Goal: Obtain resource: Obtain resource

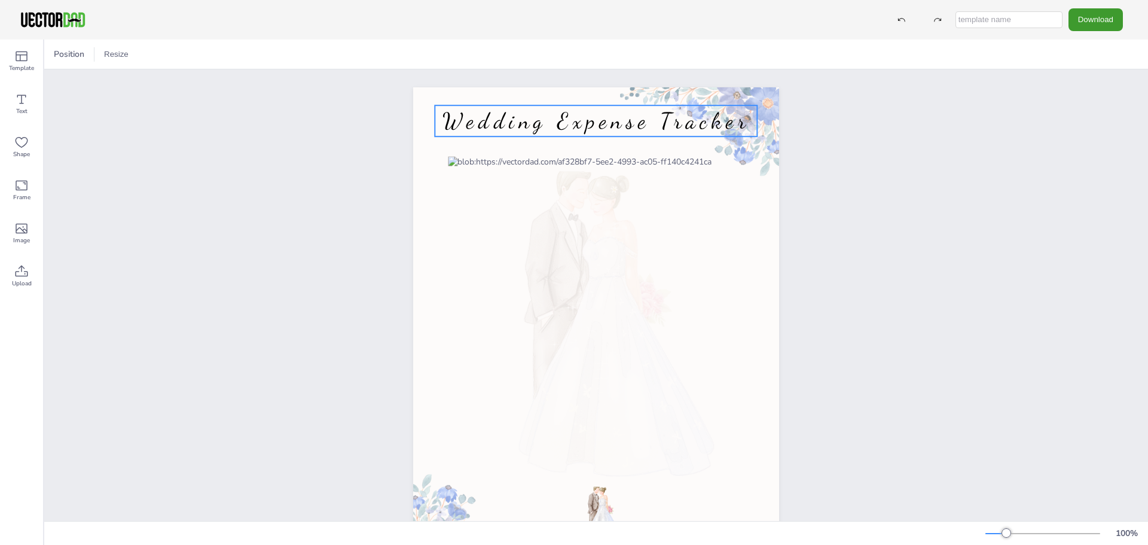
click at [717, 121] on span "Wedding Expense Tracker" at bounding box center [597, 121] width 308 height 26
click at [736, 122] on span "Wedding Expense Tracker" at bounding box center [597, 121] width 308 height 26
click at [1029, 298] on div "[DOMAIN_NAME] Wedding Expense Wedding Expense" at bounding box center [596, 323] width 1104 height 509
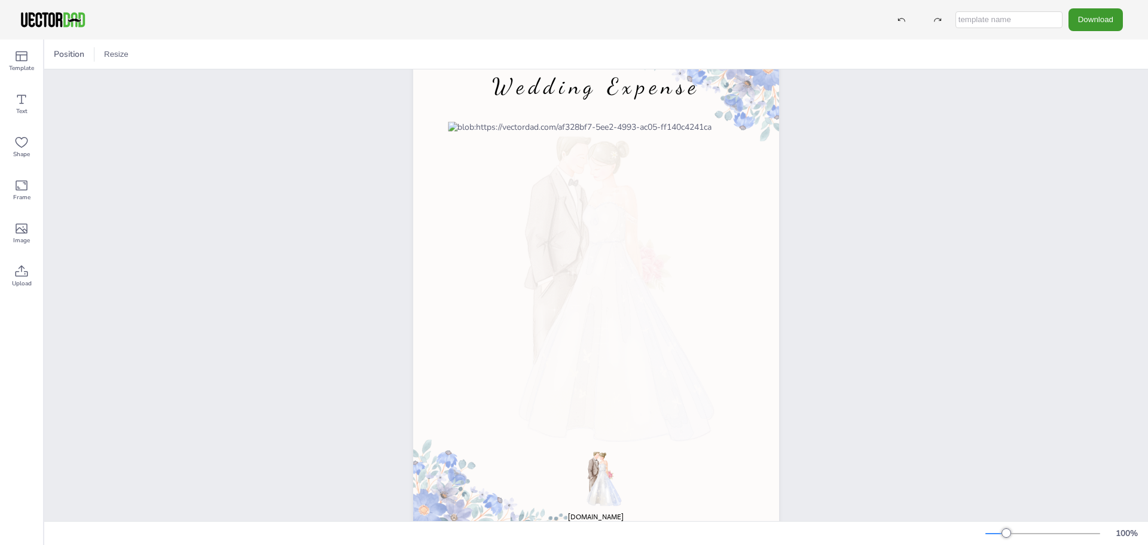
scroll to position [66, 0]
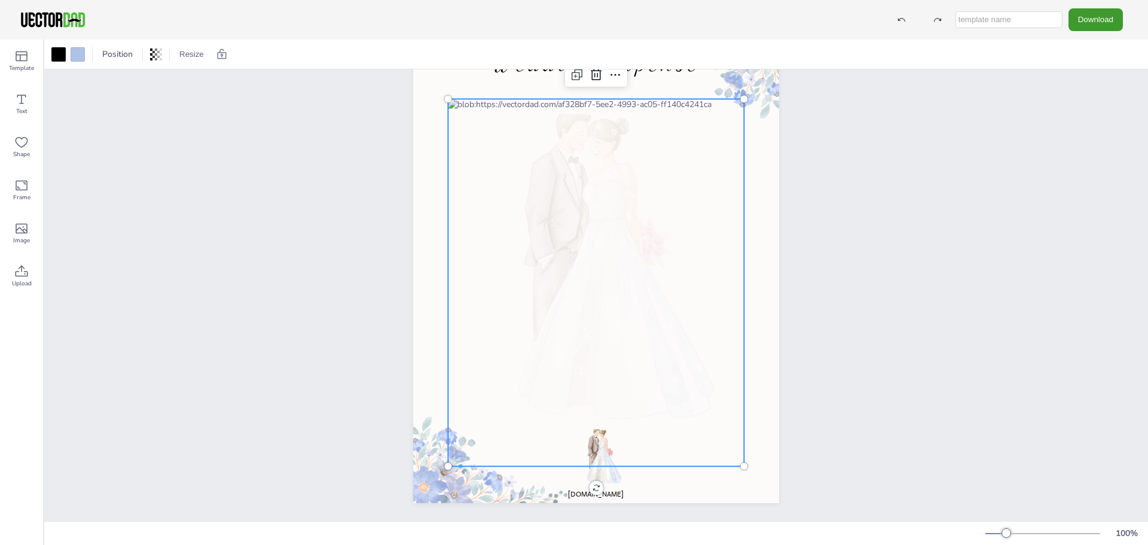
click at [522, 105] on div at bounding box center [596, 282] width 296 height 367
click at [523, 99] on div at bounding box center [596, 282] width 296 height 367
click at [23, 187] on icon at bounding box center [21, 185] width 14 height 14
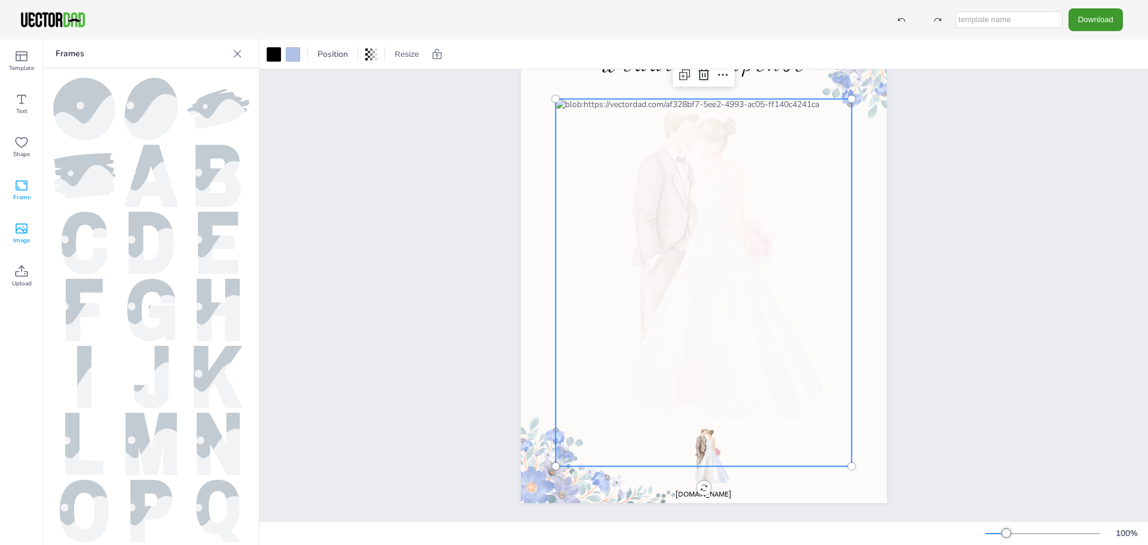
click at [24, 234] on icon at bounding box center [21, 228] width 14 height 14
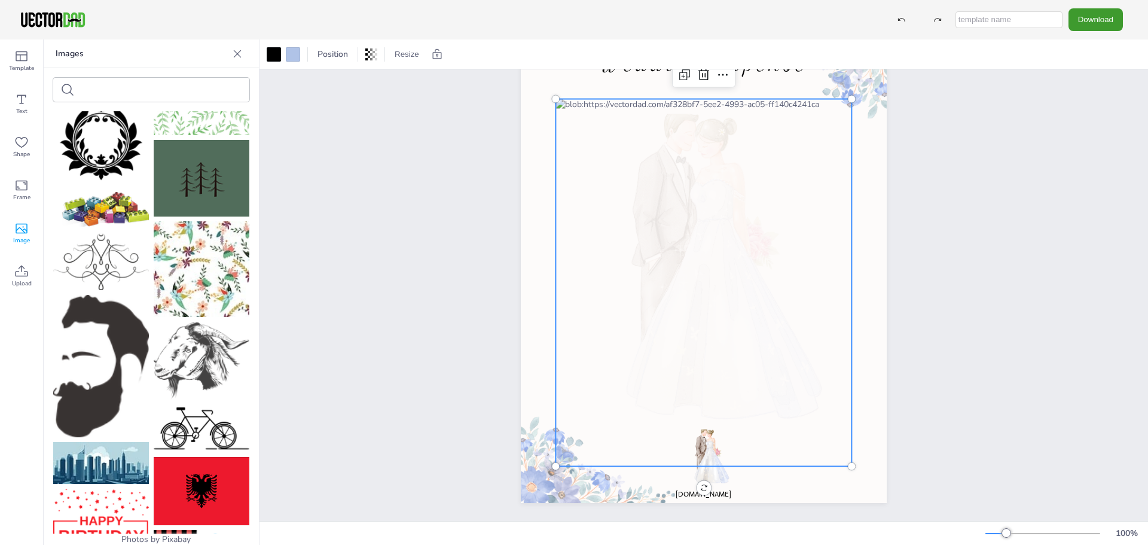
scroll to position [598, 0]
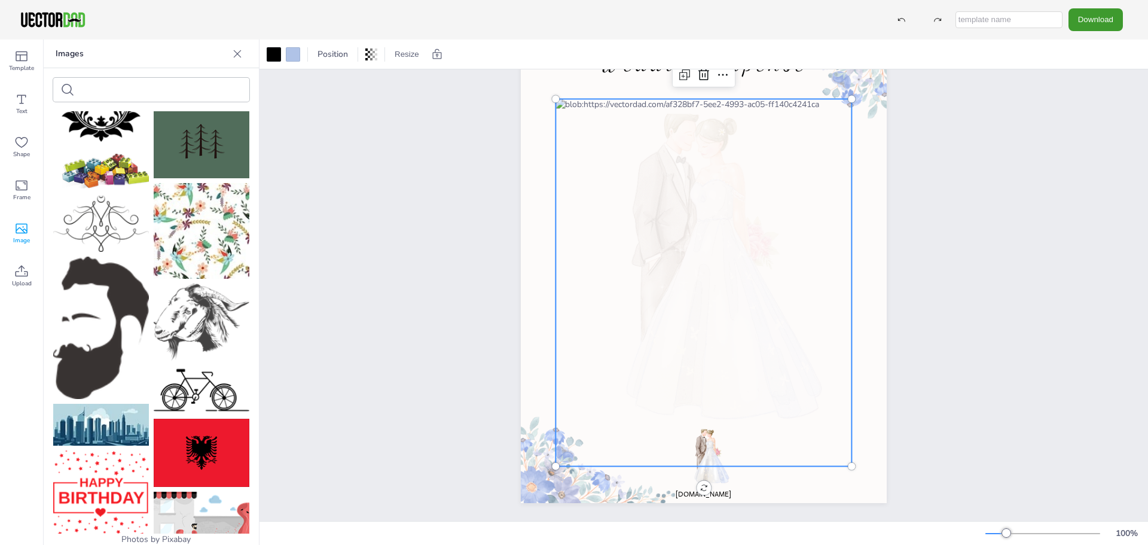
click at [358, 226] on div "[DOMAIN_NAME] Wedding Expense" at bounding box center [704, 266] width 889 height 509
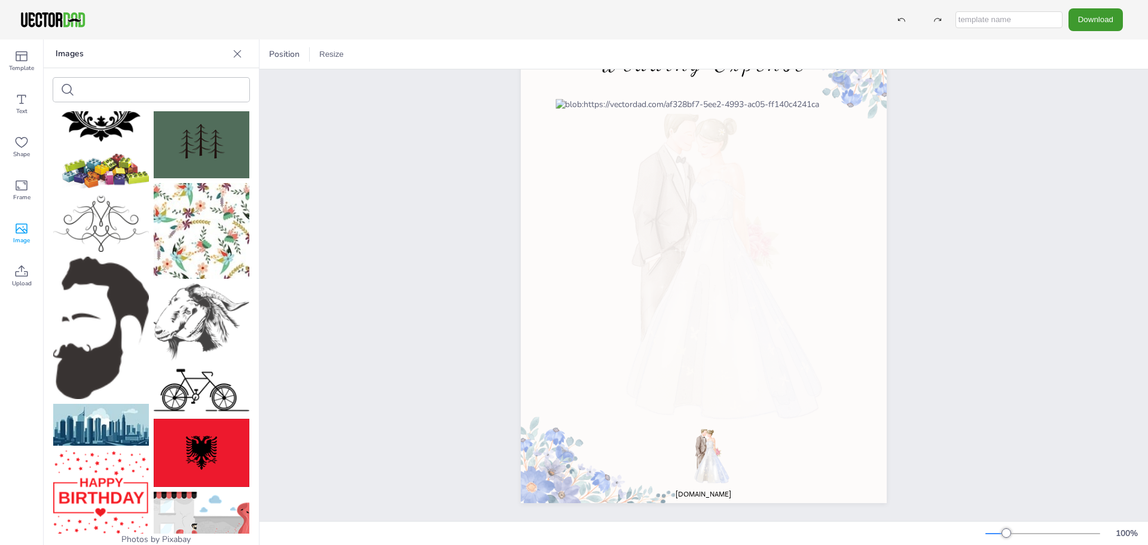
click at [236, 53] on icon at bounding box center [237, 54] width 12 height 12
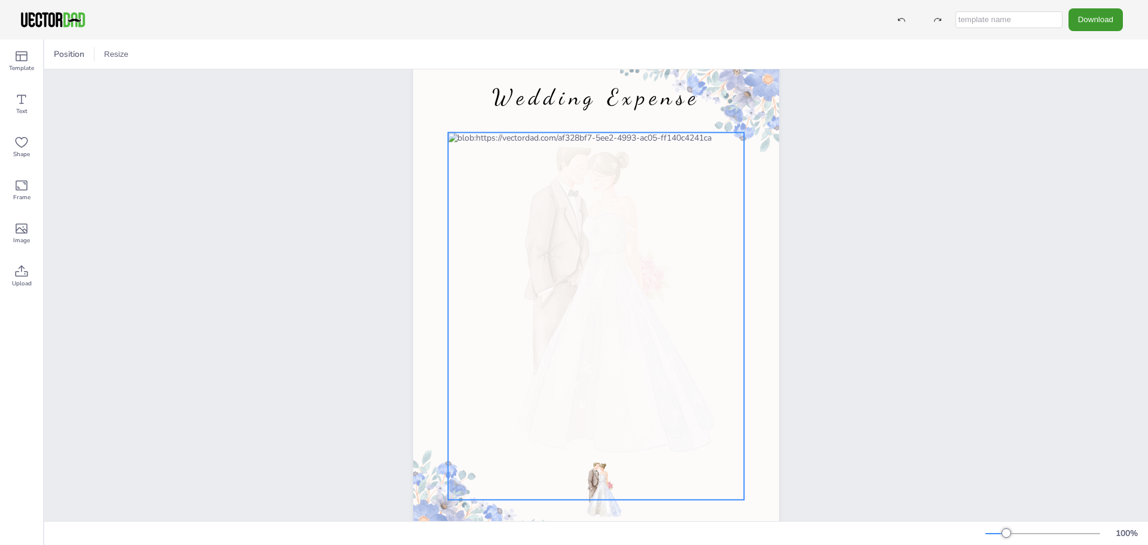
scroll to position [0, 0]
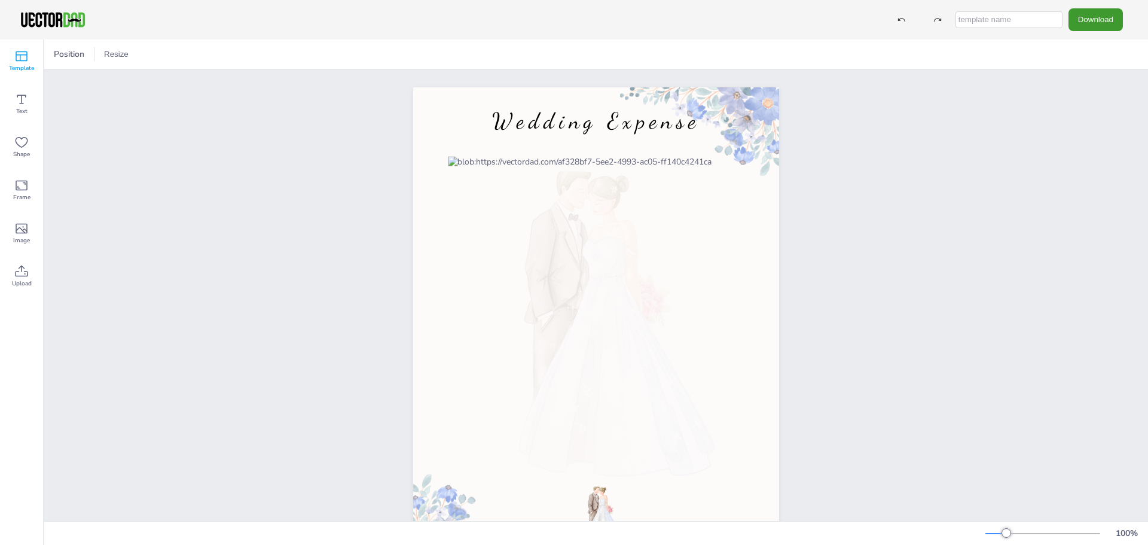
click at [26, 58] on icon at bounding box center [21, 56] width 14 height 14
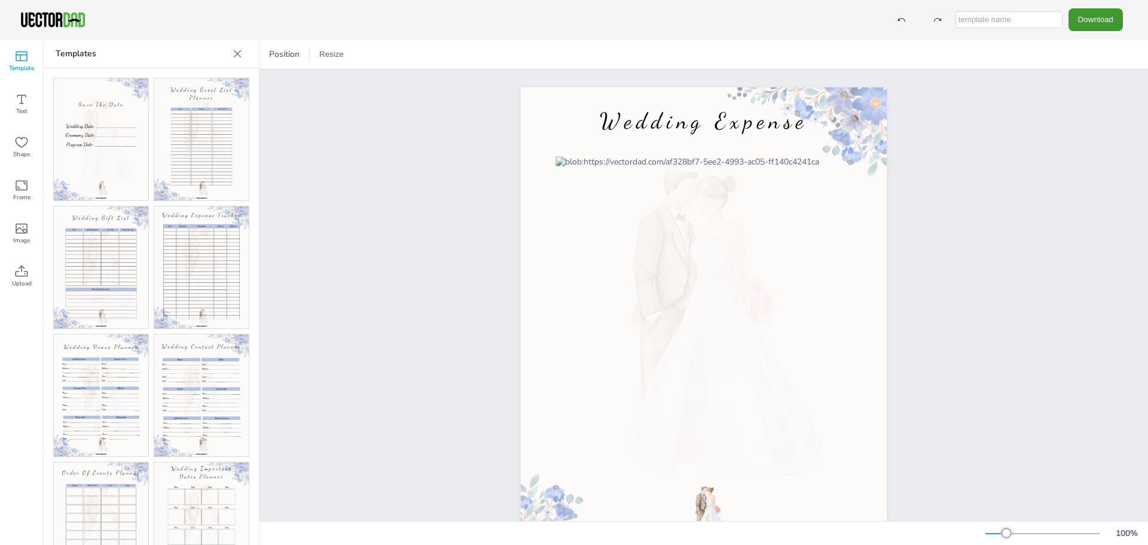
click at [202, 154] on img at bounding box center [201, 139] width 95 height 122
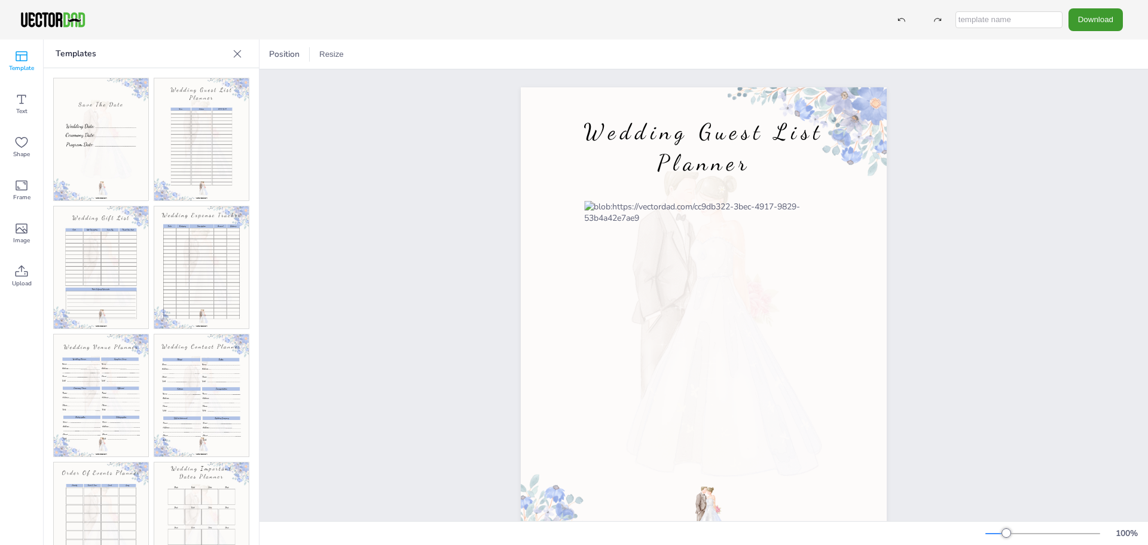
click at [202, 233] on img at bounding box center [201, 267] width 95 height 122
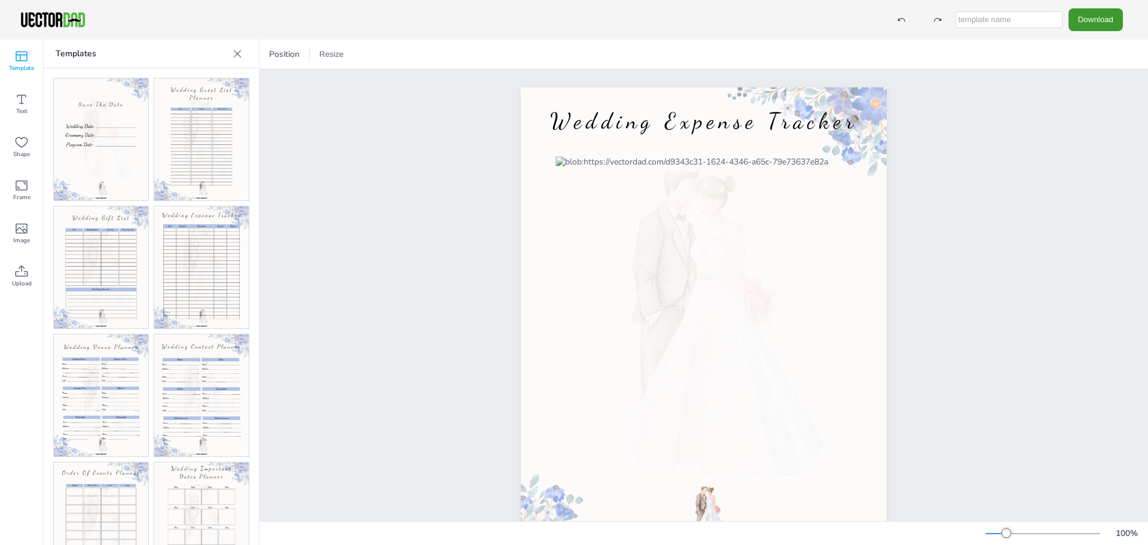
click at [193, 319] on div at bounding box center [202, 459] width 96 height 763
click at [196, 365] on img at bounding box center [201, 395] width 95 height 122
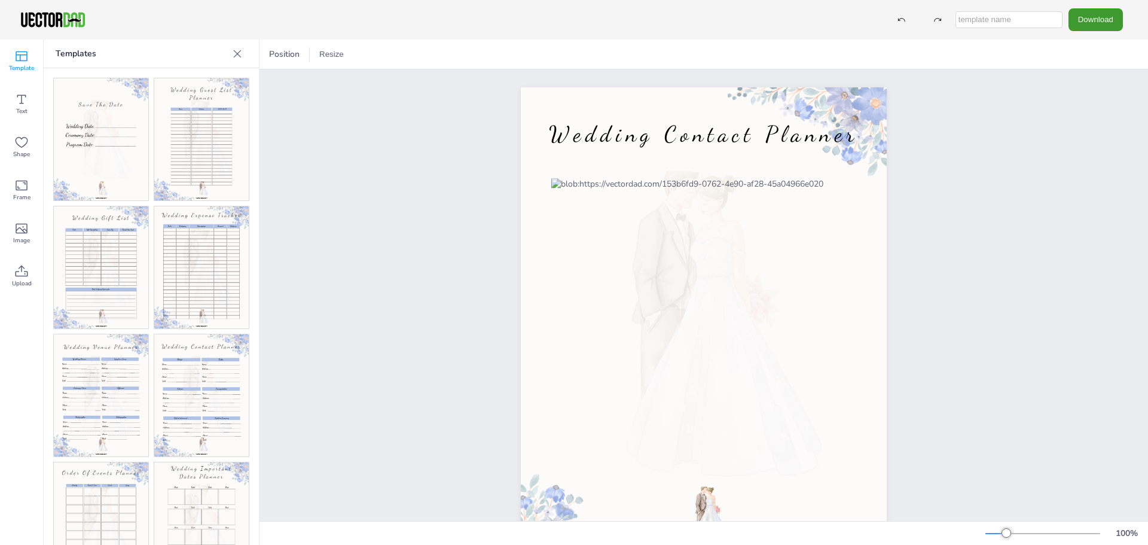
click at [115, 351] on img at bounding box center [101, 395] width 95 height 122
click at [105, 480] on img at bounding box center [101, 523] width 95 height 122
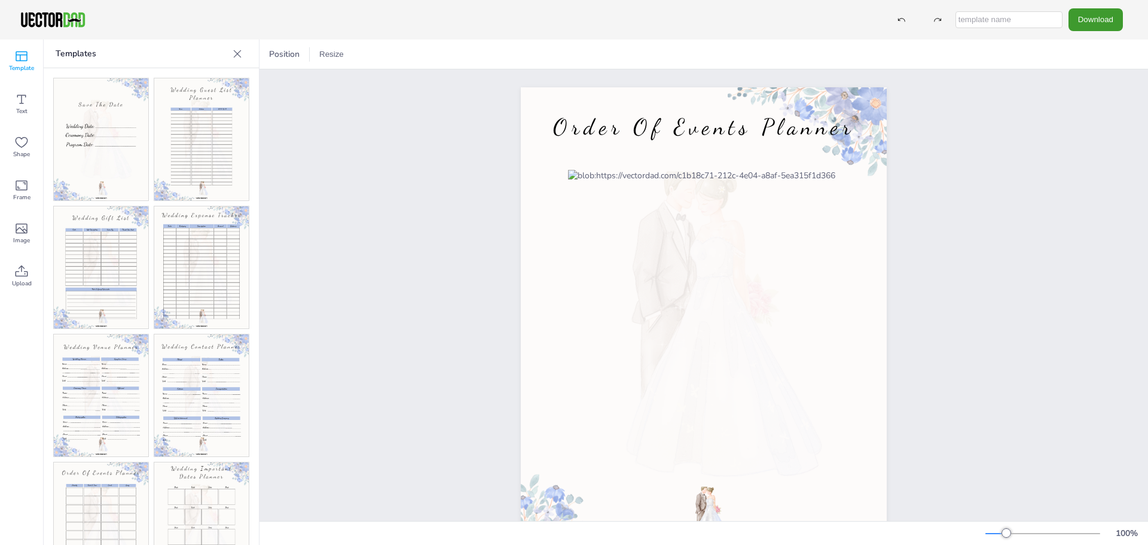
click at [182, 491] on img at bounding box center [201, 523] width 95 height 122
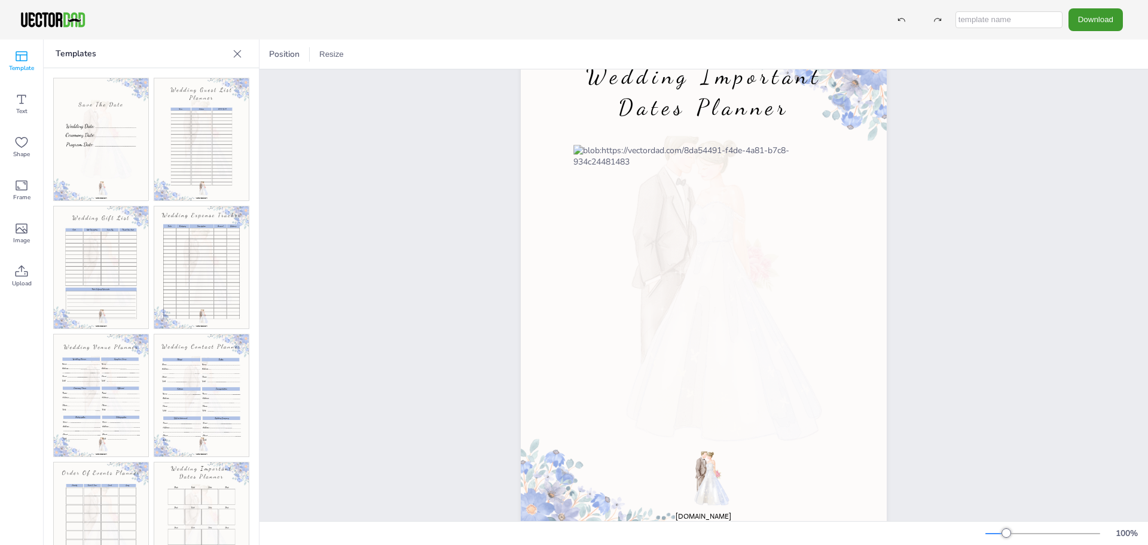
scroll to position [66, 0]
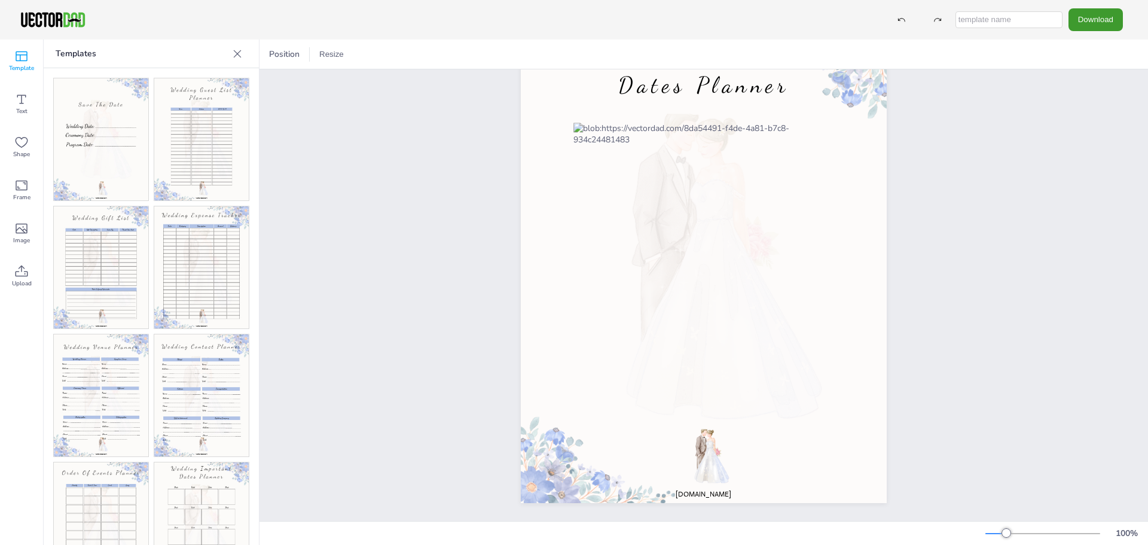
click at [114, 151] on img at bounding box center [101, 139] width 95 height 122
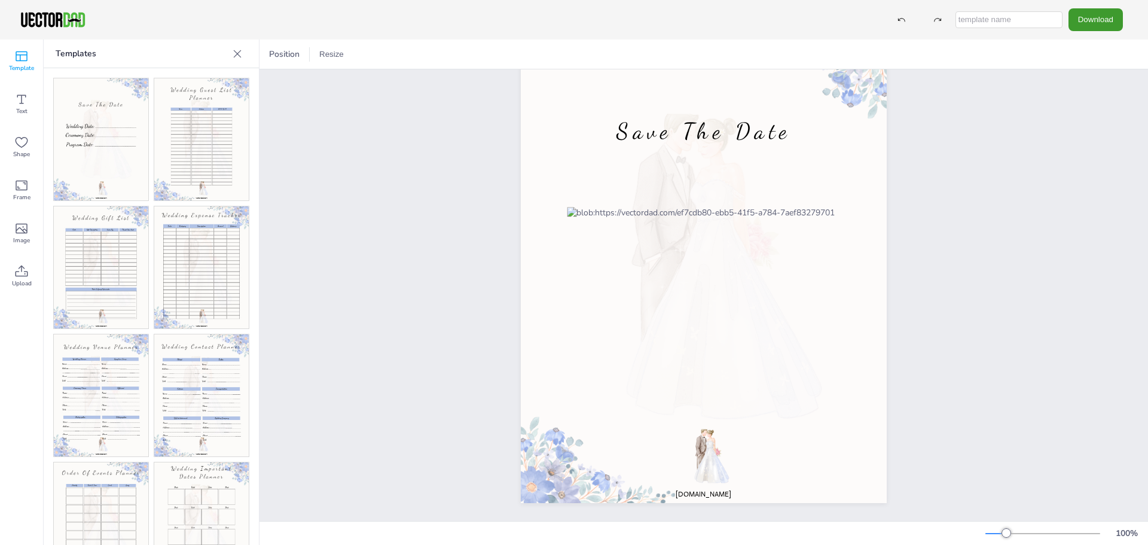
click at [198, 150] on img at bounding box center [201, 139] width 95 height 122
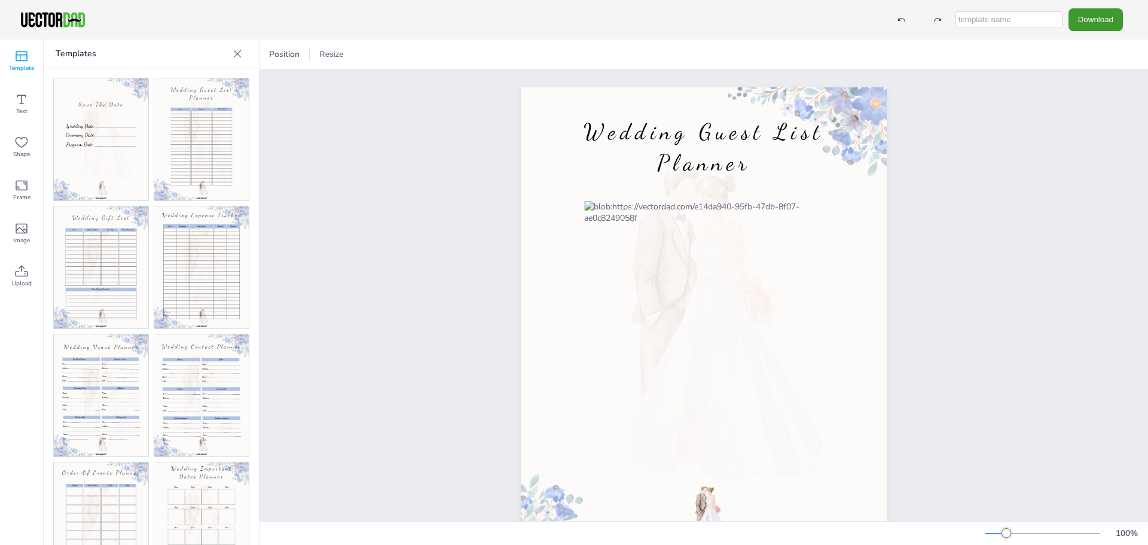
scroll to position [60, 0]
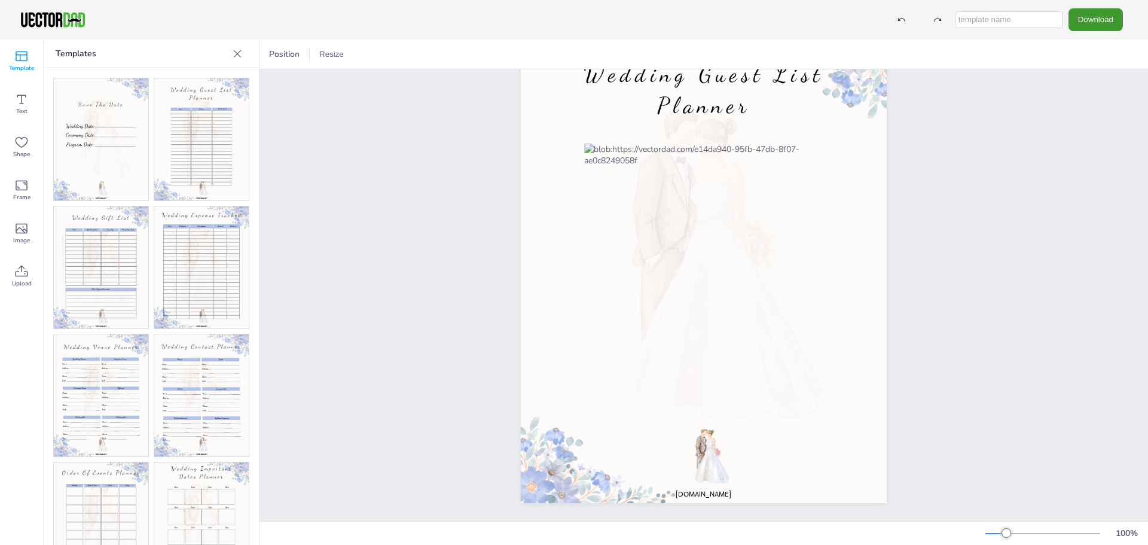
click at [90, 247] on img at bounding box center [101, 267] width 95 height 122
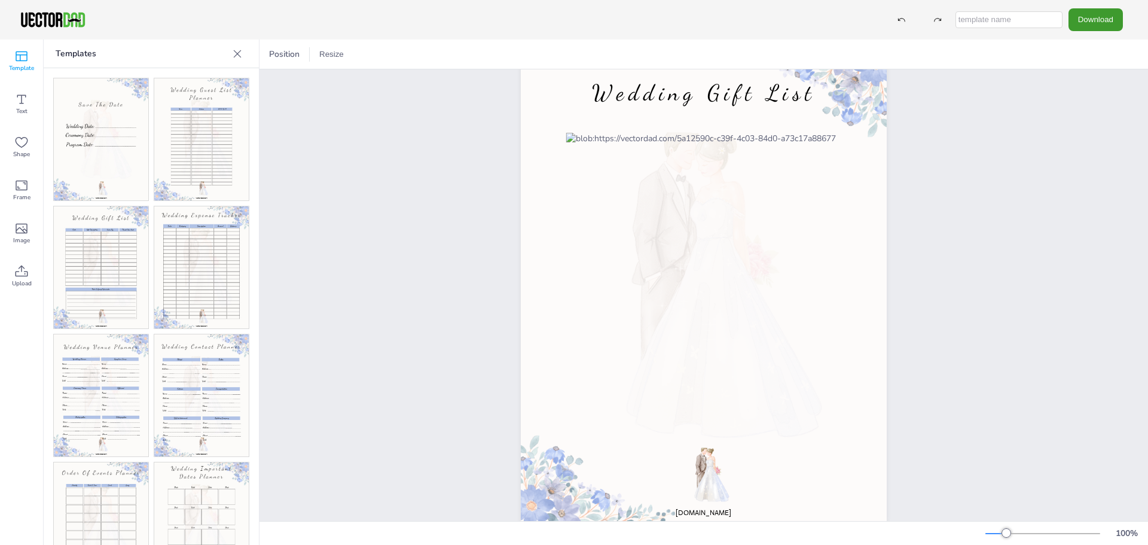
scroll to position [66, 0]
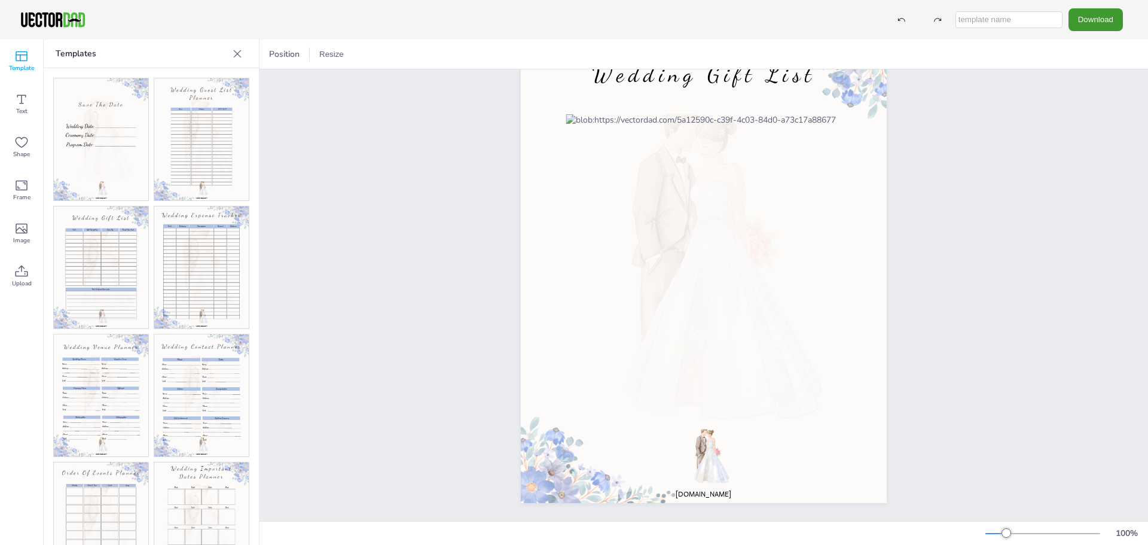
click at [204, 245] on img at bounding box center [201, 267] width 95 height 122
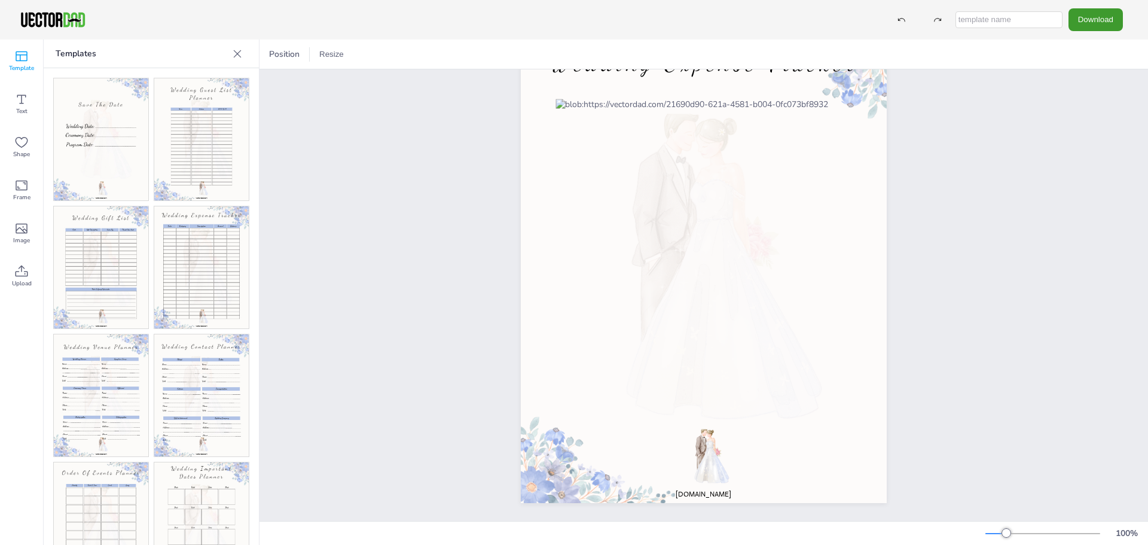
scroll to position [7, 0]
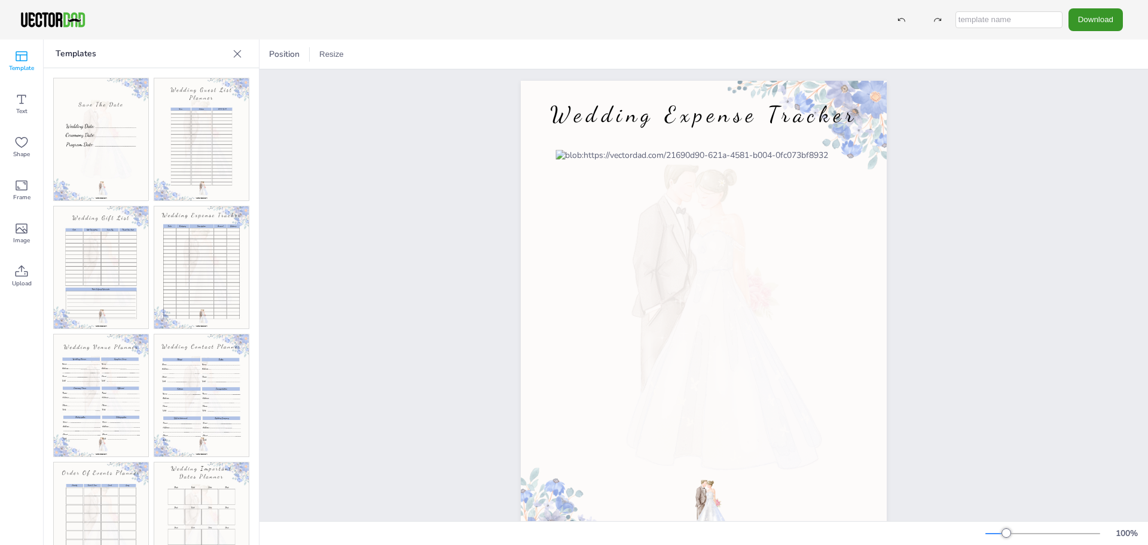
click at [1099, 20] on button "Download" at bounding box center [1096, 19] width 54 height 22
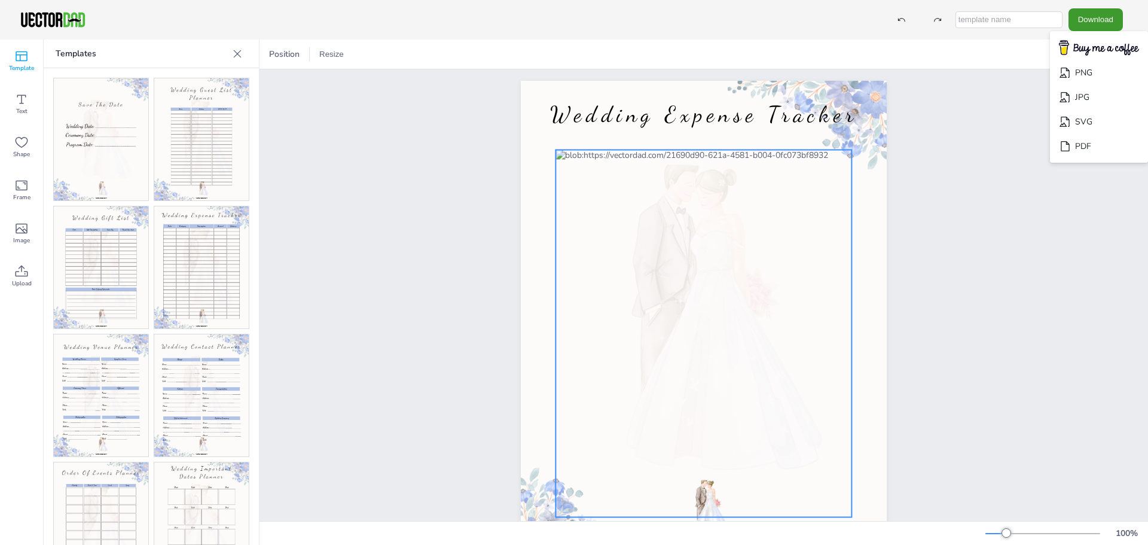
click at [799, 237] on div at bounding box center [704, 333] width 296 height 367
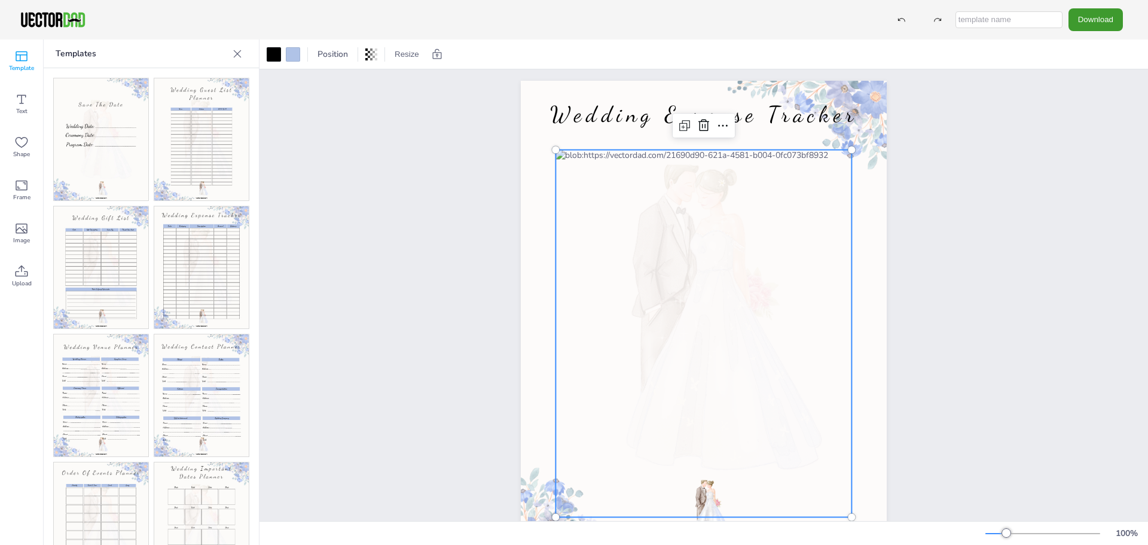
click at [667, 168] on div at bounding box center [704, 333] width 296 height 367
click at [575, 172] on div at bounding box center [704, 333] width 296 height 367
click at [576, 172] on div at bounding box center [704, 333] width 296 height 367
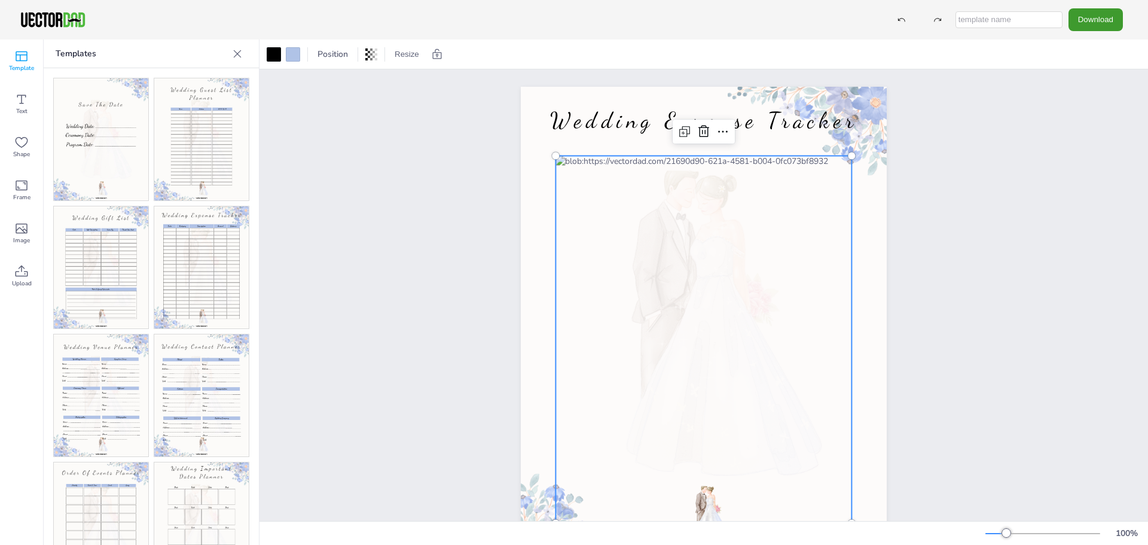
scroll to position [0, 0]
click at [767, 185] on div at bounding box center [704, 339] width 296 height 367
click at [772, 179] on div at bounding box center [704, 339] width 296 height 367
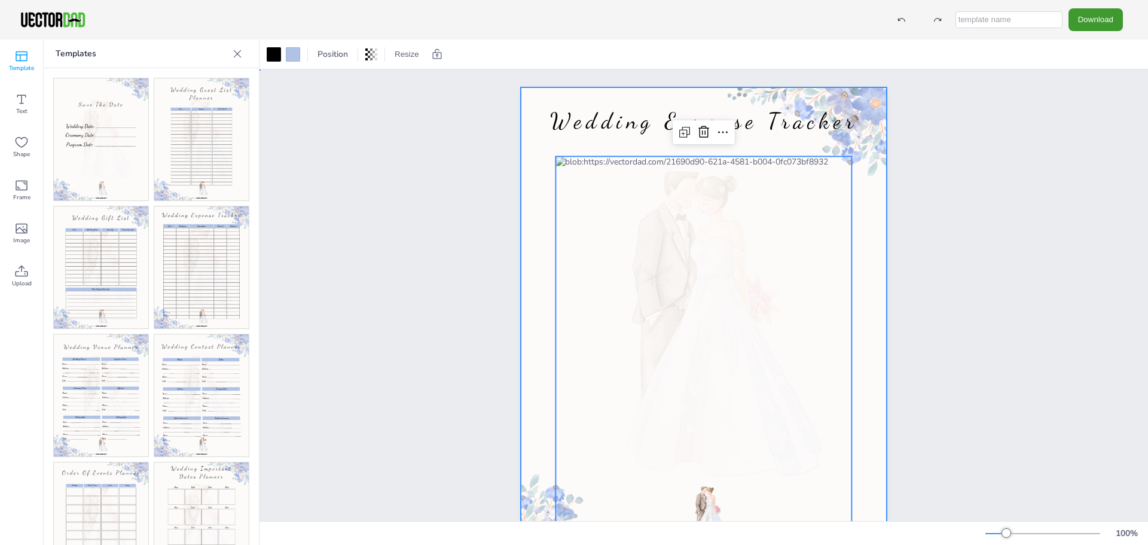
click at [623, 99] on div at bounding box center [704, 324] width 366 height 474
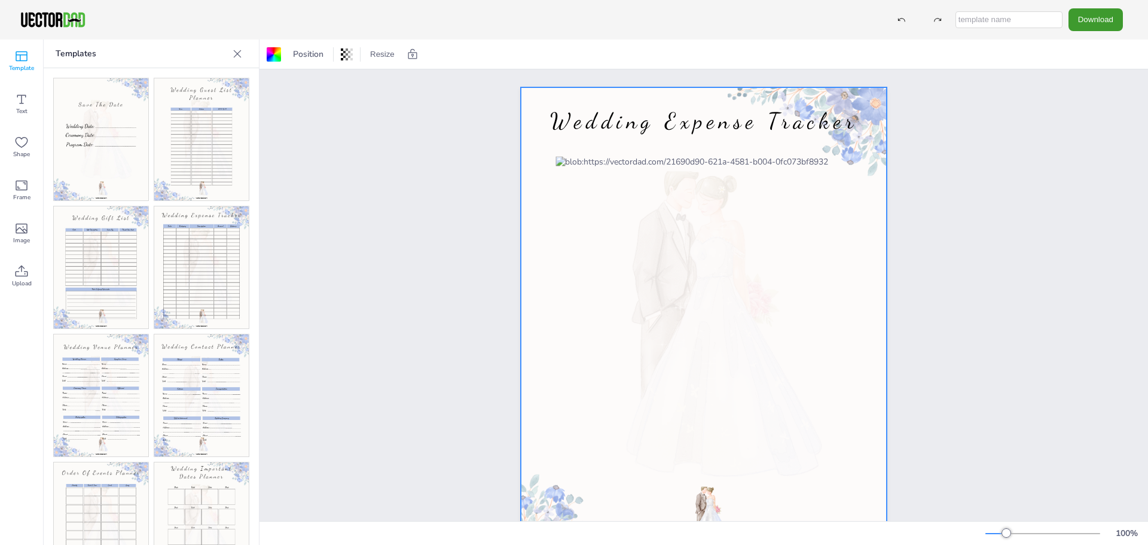
click at [541, 138] on div at bounding box center [704, 324] width 366 height 474
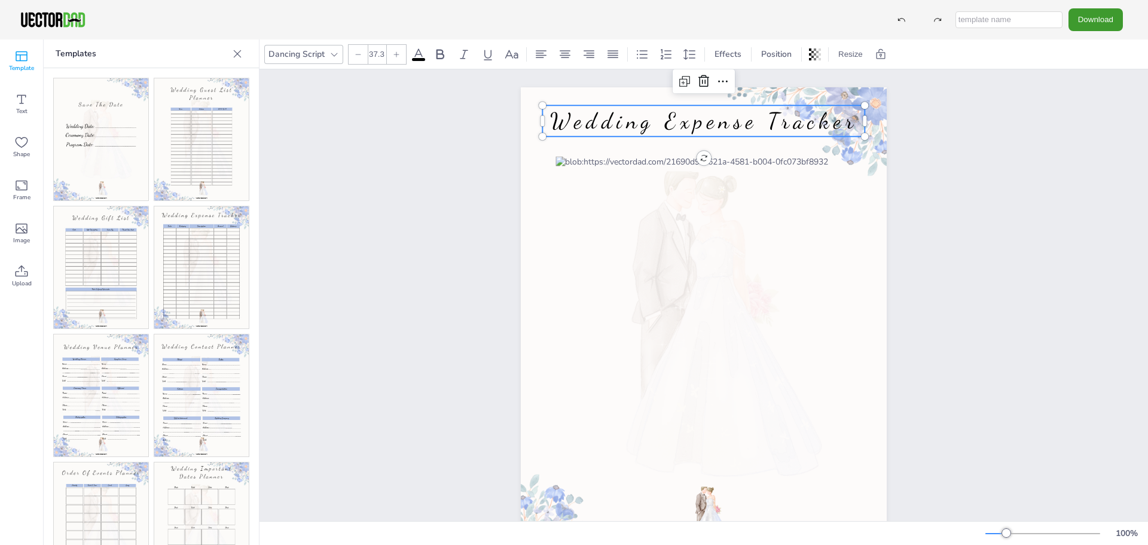
click at [823, 115] on span "Wedding Expense Tracker" at bounding box center [704, 121] width 308 height 26
click at [846, 122] on span "Wedding Expense Tracker" at bounding box center [704, 121] width 308 height 26
click at [1094, 20] on button "Download" at bounding box center [1096, 19] width 54 height 22
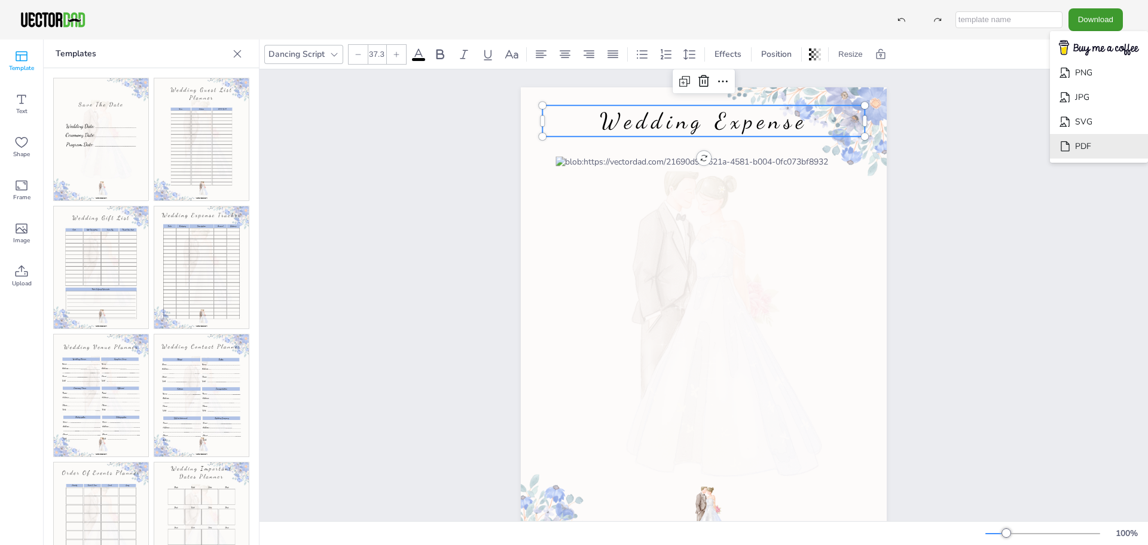
click at [1078, 151] on li "PDF" at bounding box center [1099, 146] width 98 height 25
click at [702, 115] on span "Wedding Expense" at bounding box center [704, 121] width 208 height 26
click at [397, 165] on div "[DOMAIN_NAME] Wedding Expense Wedding Expense" at bounding box center [704, 323] width 889 height 509
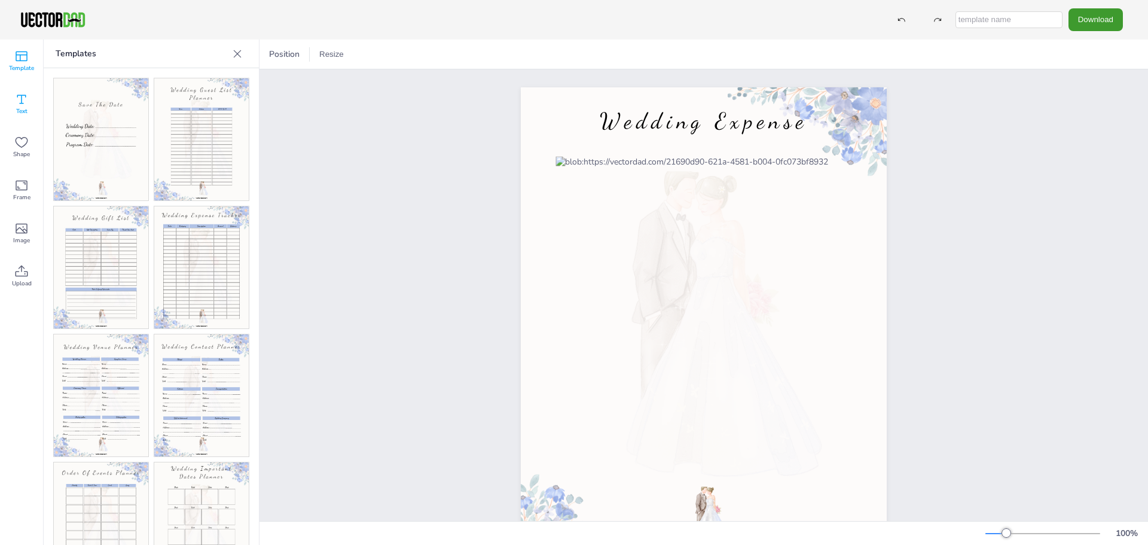
click at [28, 103] on icon at bounding box center [21, 99] width 14 height 14
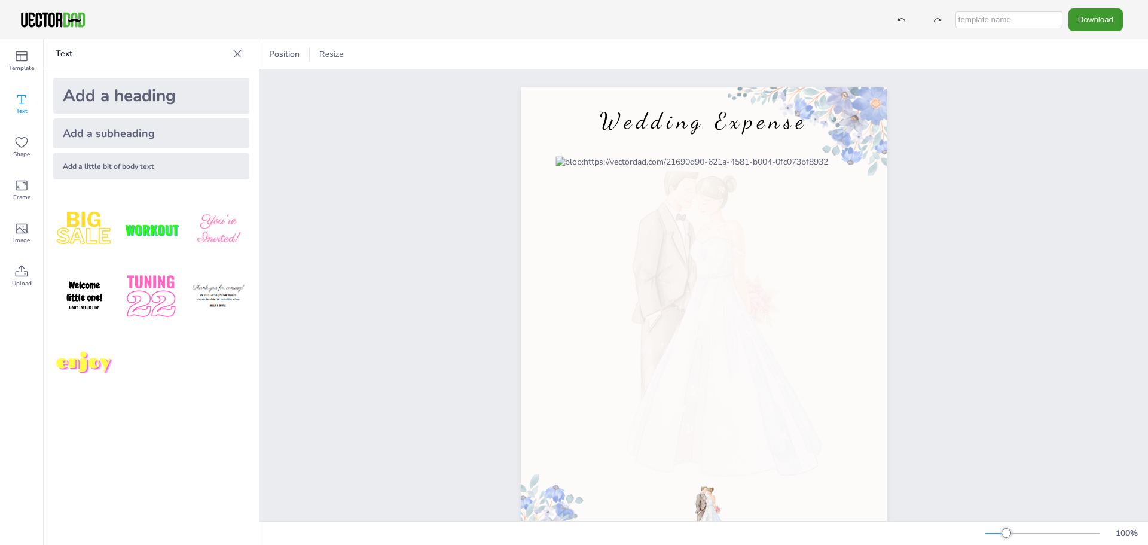
click at [199, 96] on div "Add a heading" at bounding box center [151, 96] width 196 height 36
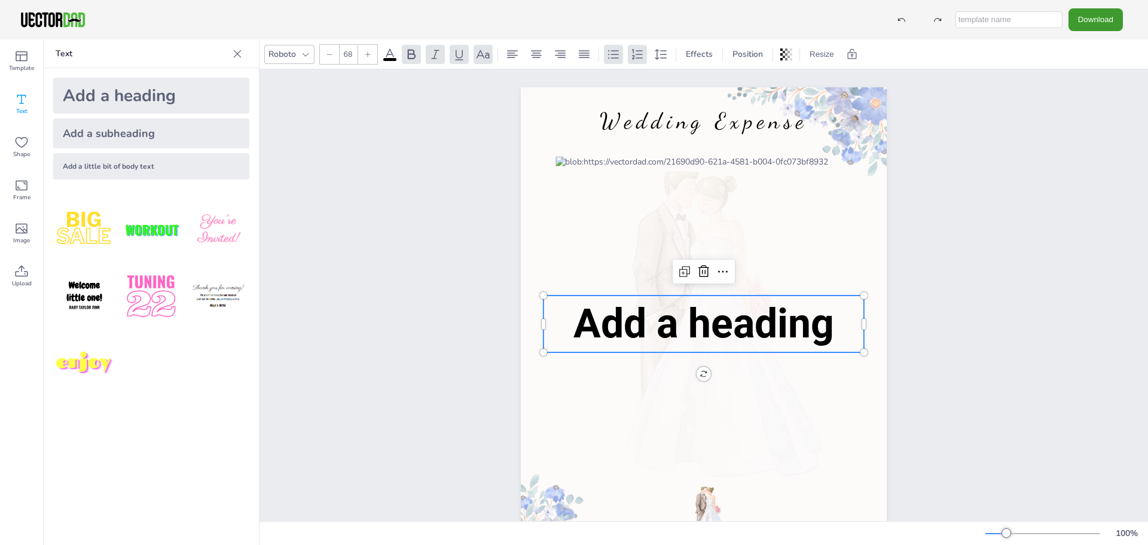
click at [199, 96] on div "Add a heading" at bounding box center [151, 96] width 196 height 36
type input "--"
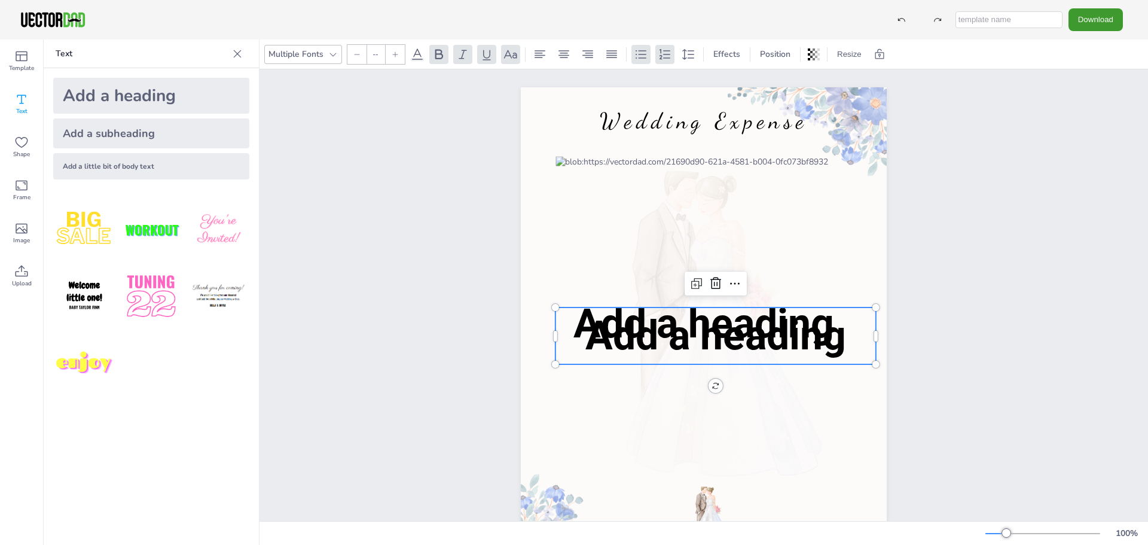
click at [199, 96] on div "Add a heading" at bounding box center [151, 96] width 196 height 36
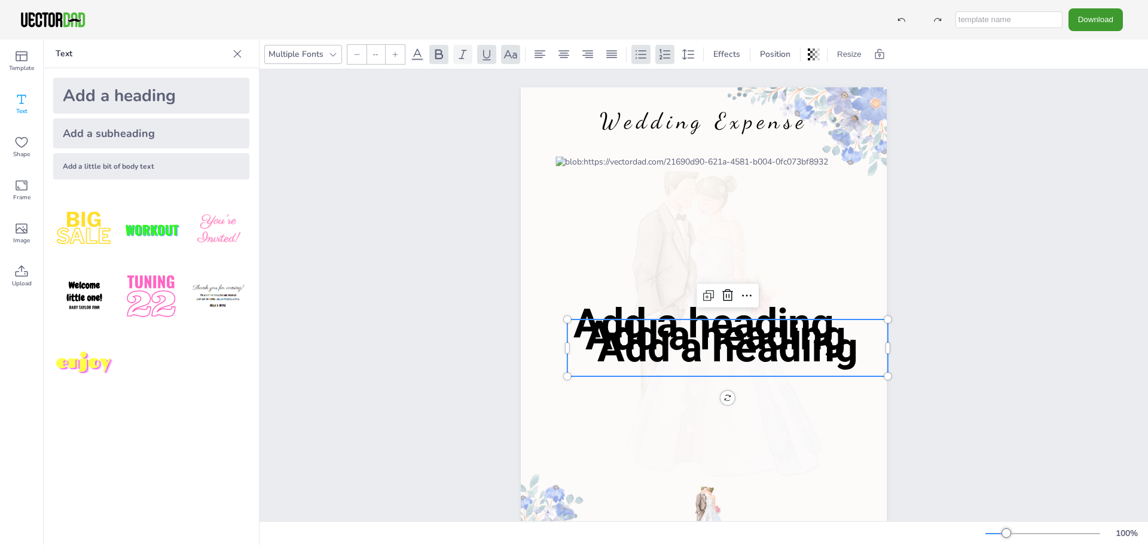
click at [240, 54] on icon at bounding box center [237, 54] width 12 height 12
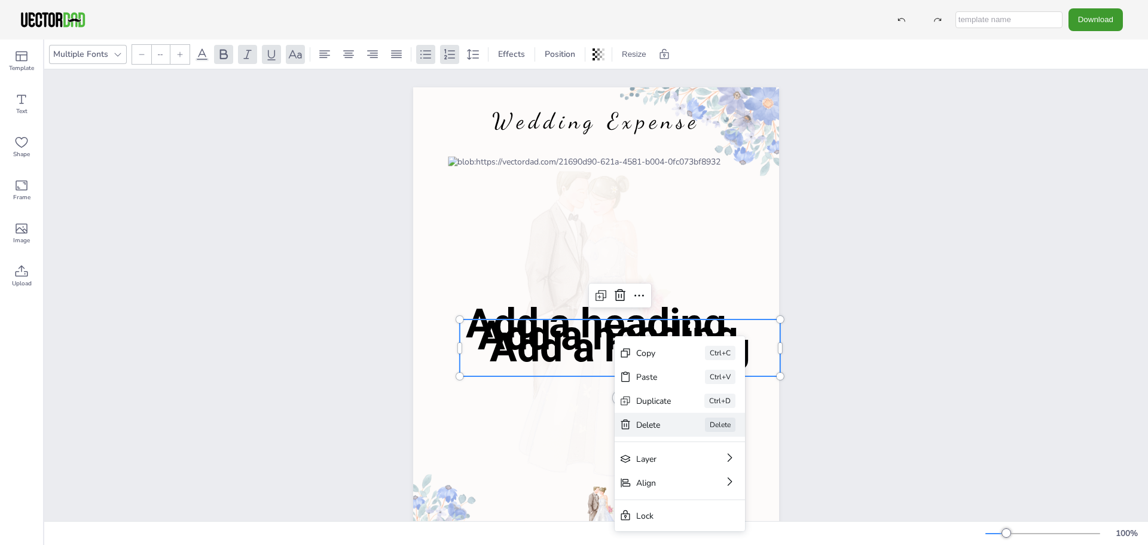
click at [650, 425] on div "Delete" at bounding box center [653, 424] width 35 height 11
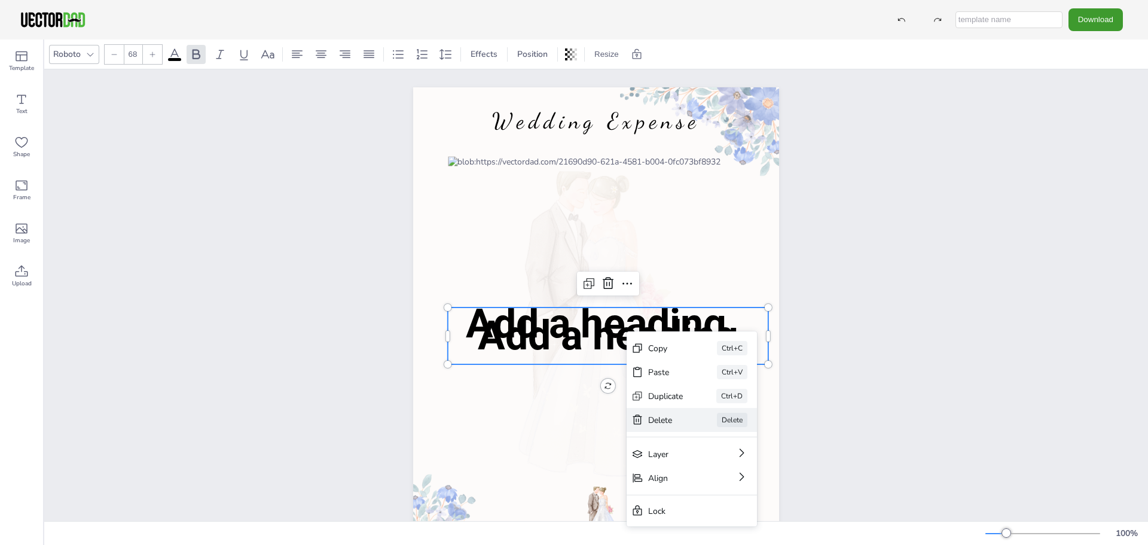
click at [656, 413] on div "[PERSON_NAME]" at bounding box center [692, 420] width 130 height 24
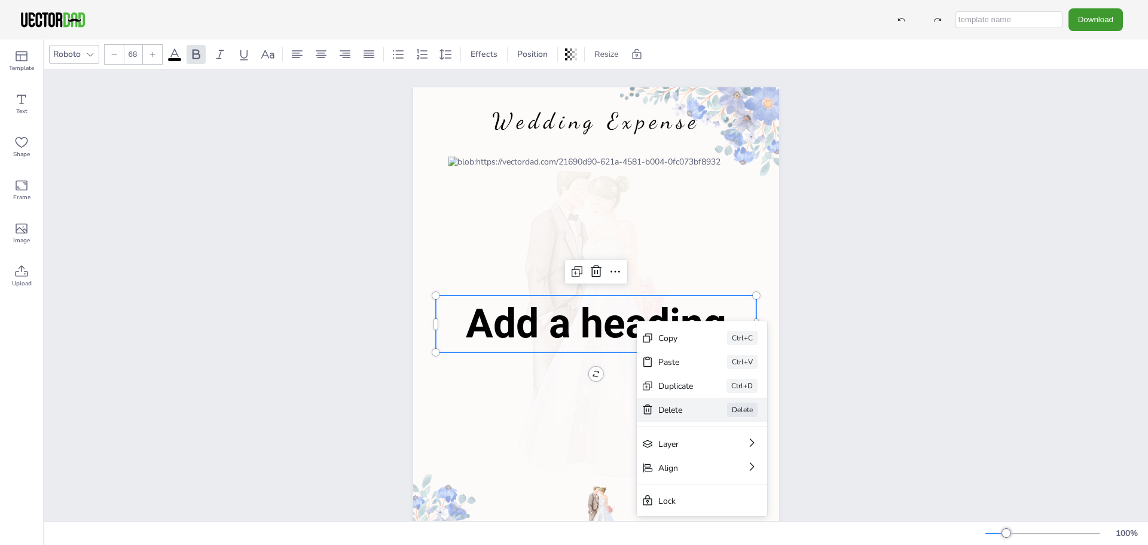
click at [676, 406] on div "Delete" at bounding box center [676, 409] width 35 height 11
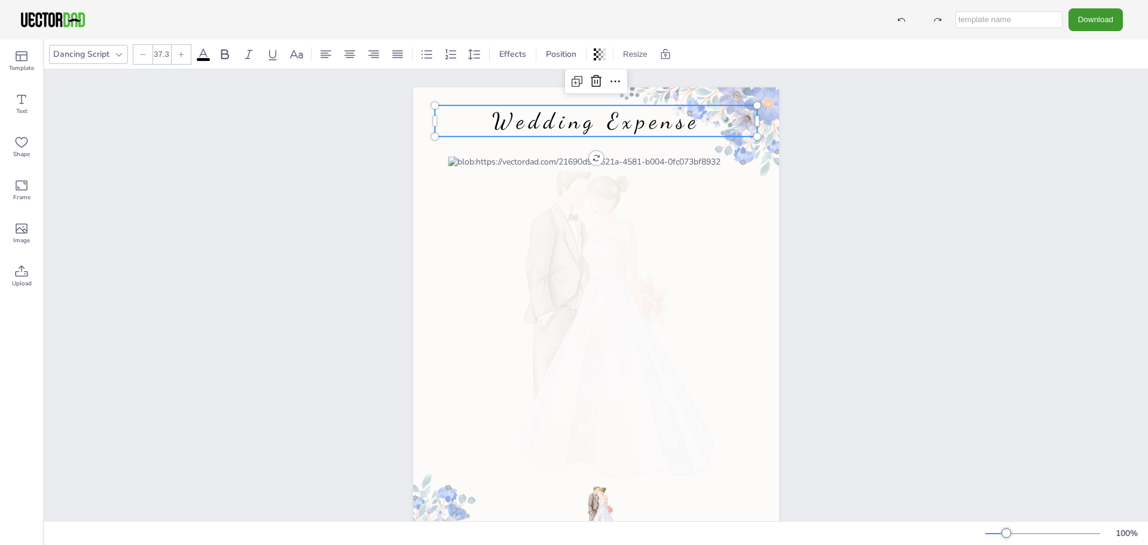
click at [632, 129] on span "Wedding Expense" at bounding box center [596, 121] width 208 height 26
click at [702, 128] on p "Wedding Expense" at bounding box center [596, 120] width 322 height 31
click at [702, 127] on p "Wedding Expense" at bounding box center [596, 120] width 322 height 31
click at [946, 212] on div "[DOMAIN_NAME] Wedding Expense Wedding Expense" at bounding box center [596, 323] width 1104 height 509
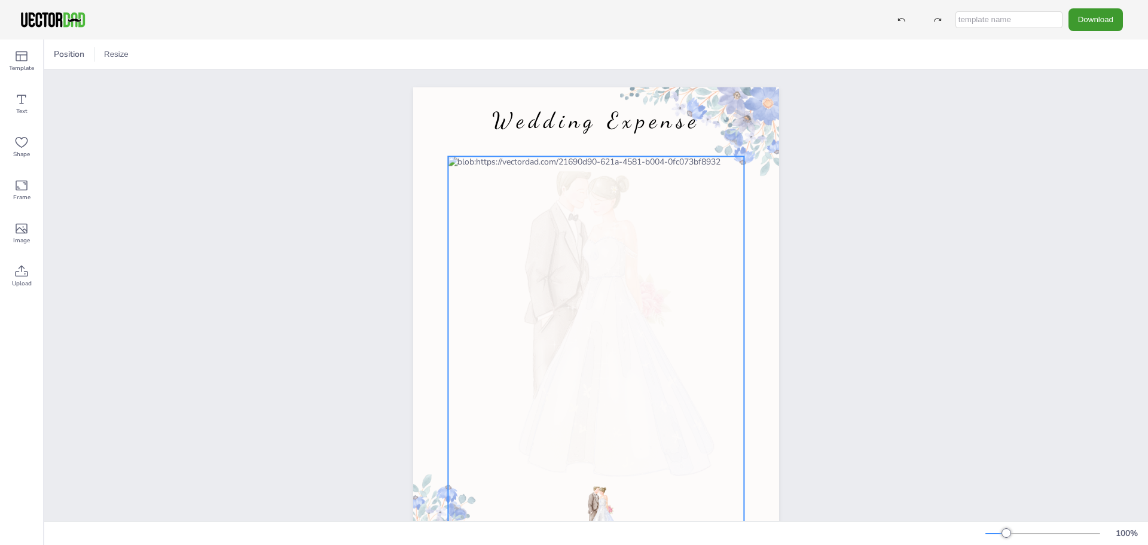
click at [479, 177] on div at bounding box center [596, 339] width 296 height 367
click at [479, 178] on div at bounding box center [596, 339] width 296 height 367
click at [890, 179] on div "[DOMAIN_NAME] Wedding Expense" at bounding box center [596, 323] width 1104 height 509
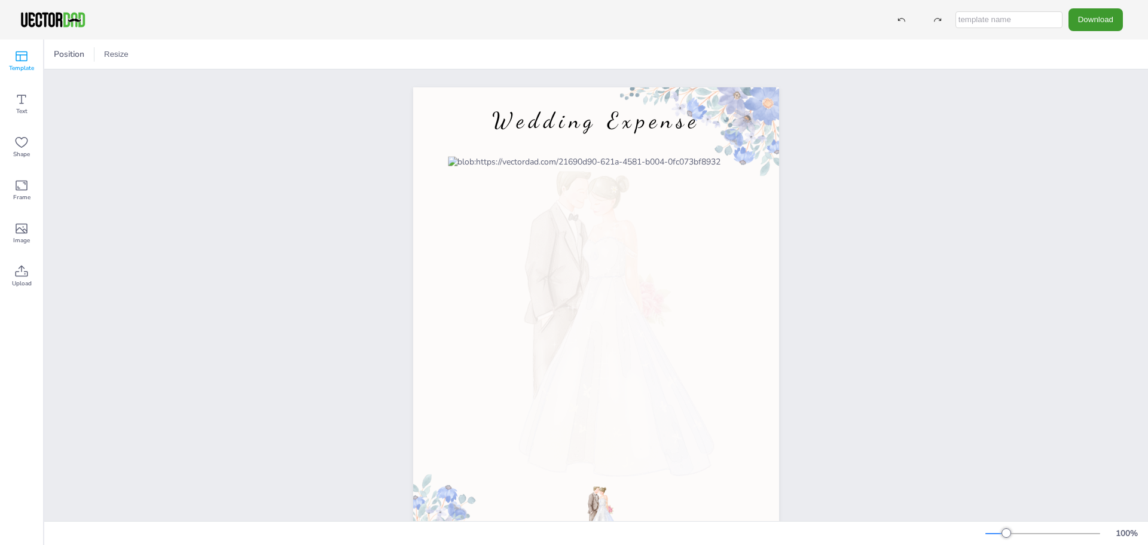
click at [20, 63] on span "Template" at bounding box center [21, 68] width 25 height 10
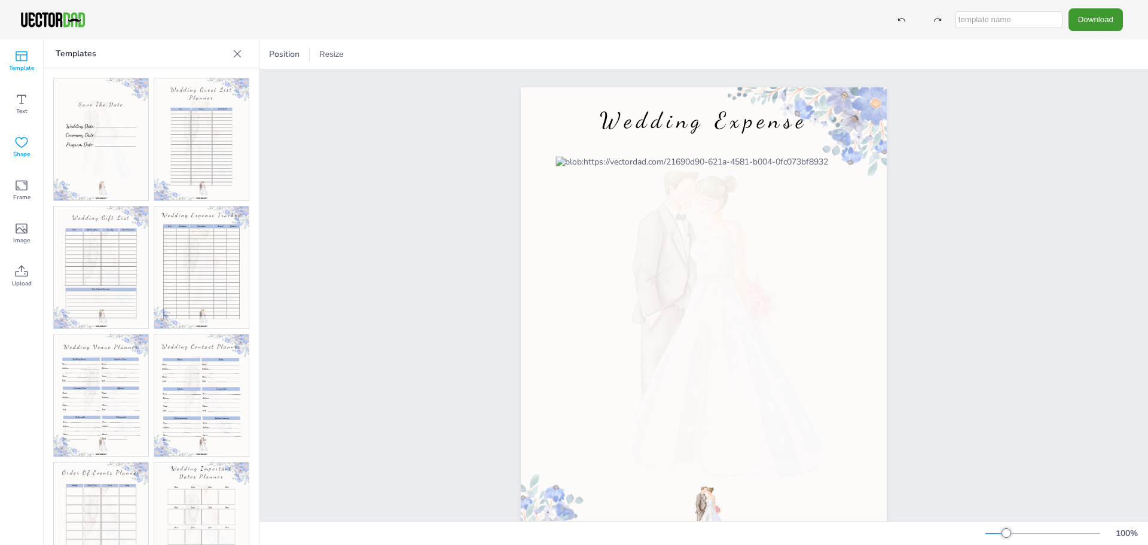
click at [22, 154] on span "Shape" at bounding box center [21, 155] width 17 height 10
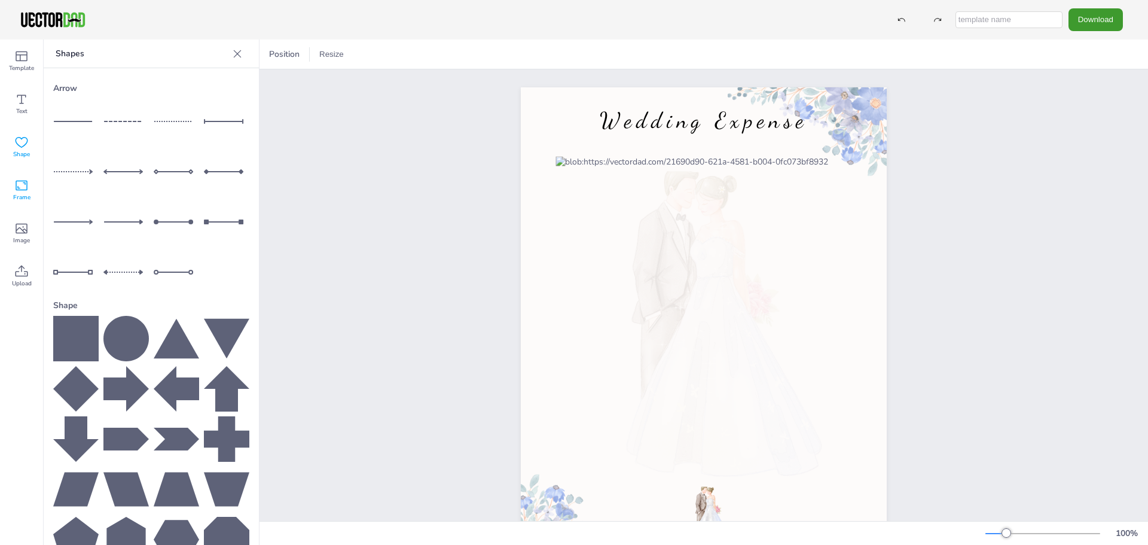
click at [16, 184] on icon at bounding box center [22, 186] width 12 height 10
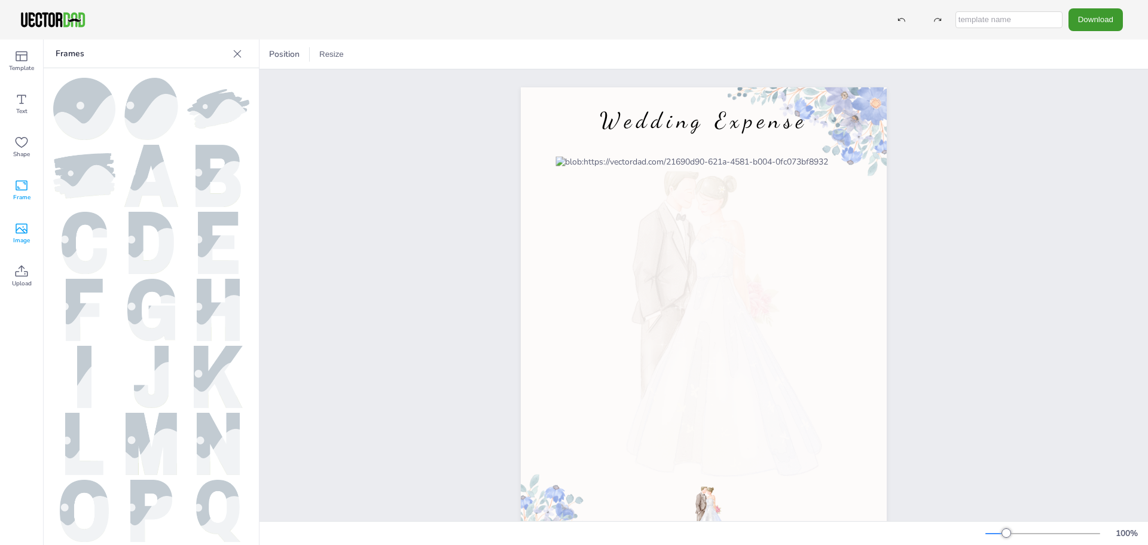
click at [20, 228] on icon at bounding box center [22, 229] width 12 height 10
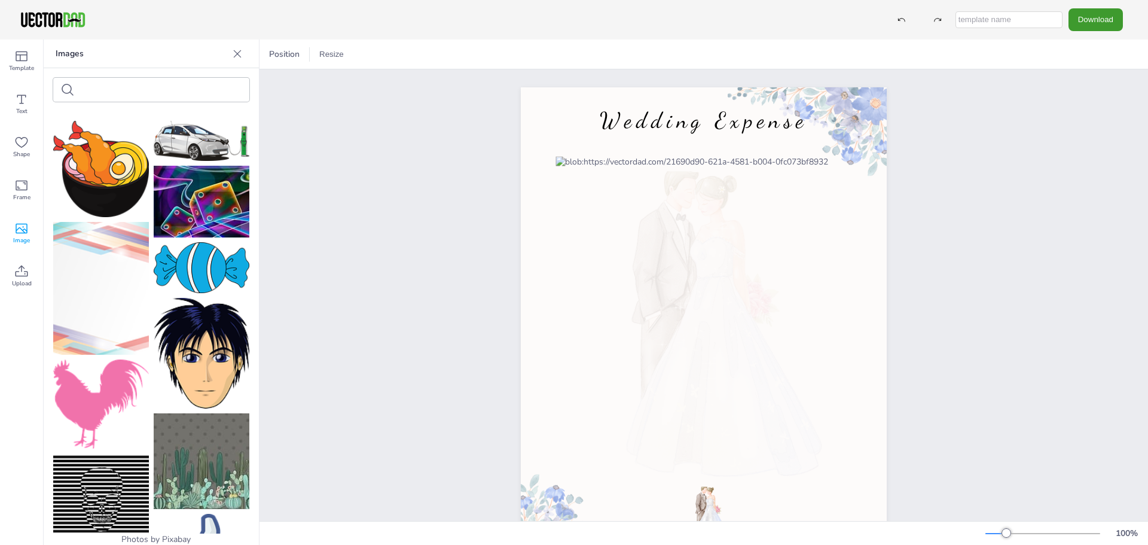
click at [235, 54] on icon at bounding box center [237, 54] width 12 height 12
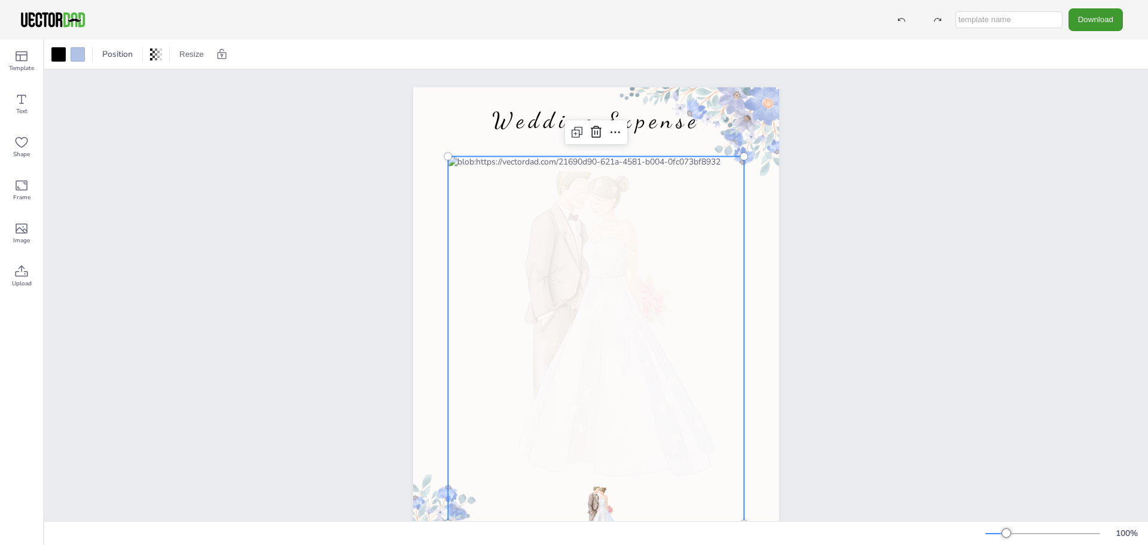
click at [590, 505] on div at bounding box center [596, 339] width 296 height 367
click at [597, 498] on div at bounding box center [596, 339] width 296 height 367
click at [22, 109] on span "Text" at bounding box center [21, 111] width 11 height 10
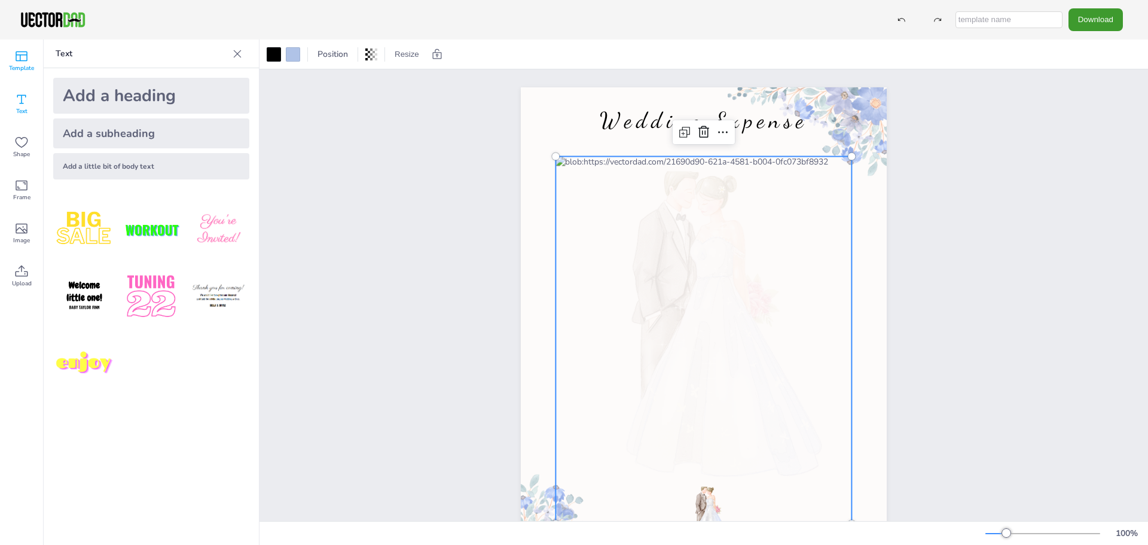
click at [16, 57] on icon at bounding box center [21, 56] width 14 height 14
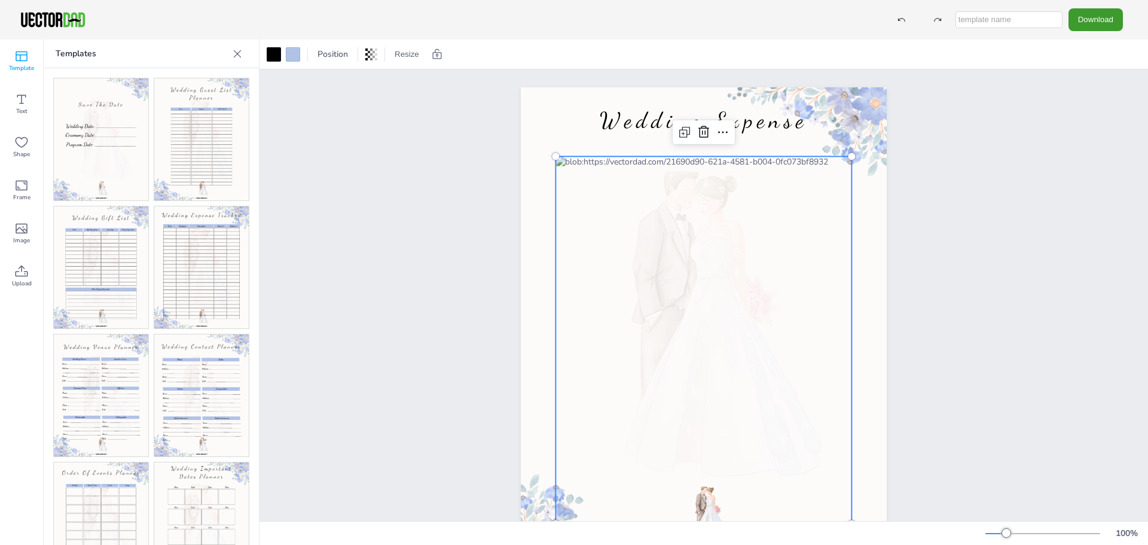
click at [1052, 182] on div "[DOMAIN_NAME] Wedding Expense" at bounding box center [704, 323] width 889 height 509
